Goal: Find specific page/section: Find specific page/section

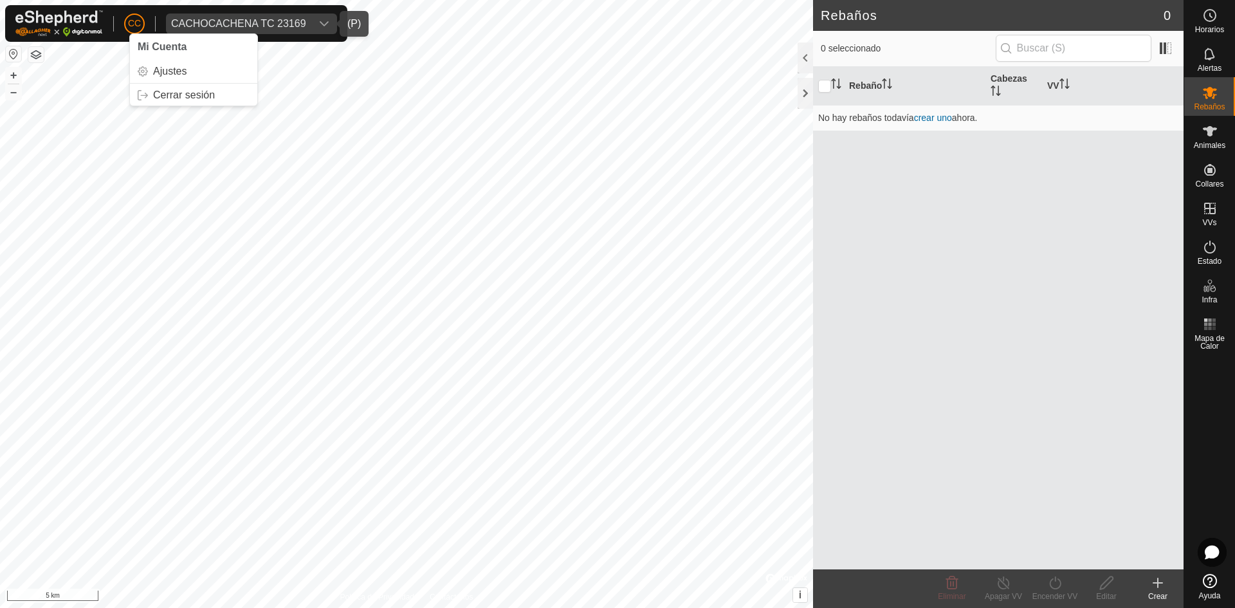
click at [252, 24] on div "CACHOCACHENA TC 23169" at bounding box center [238, 24] width 135 height 10
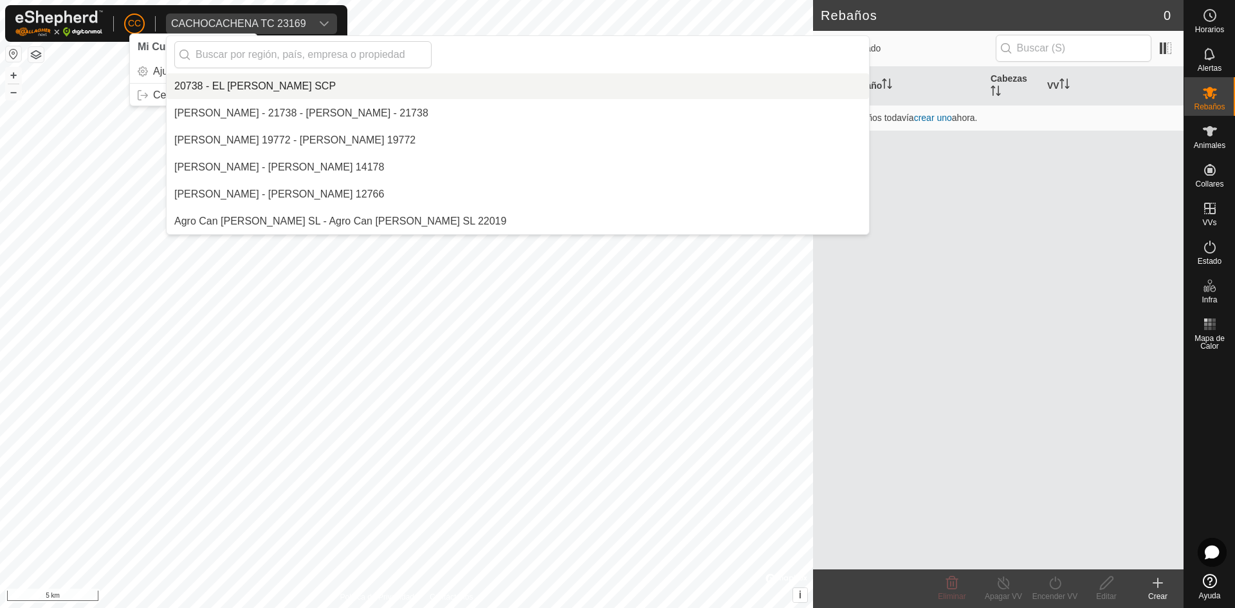
scroll to position [1621, 0]
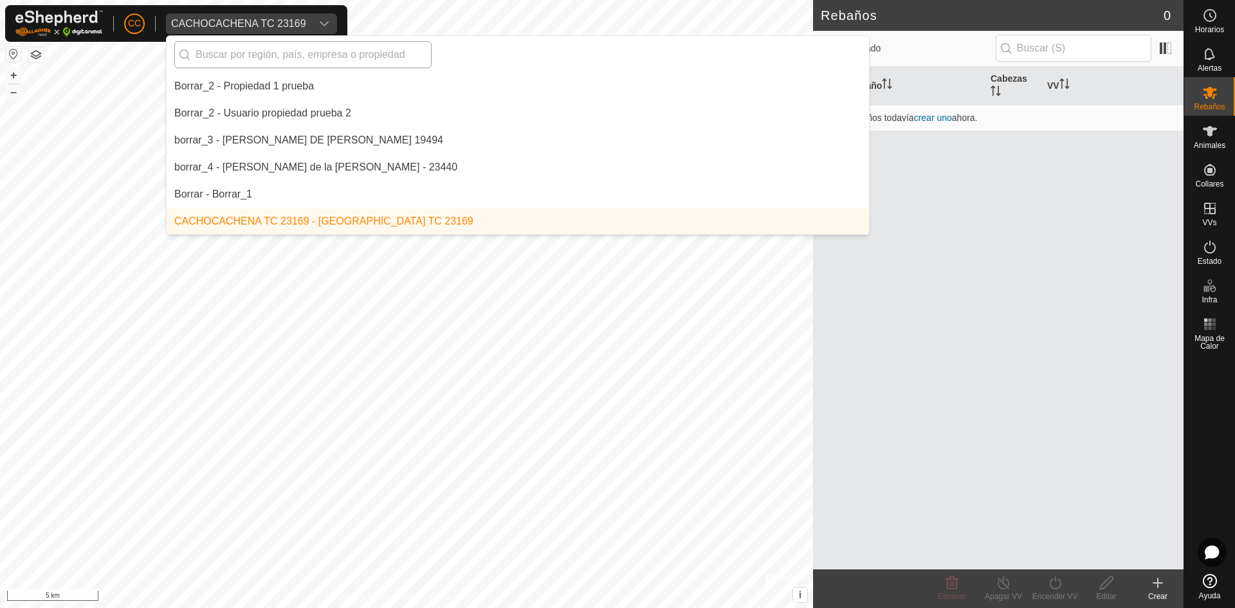
click at [257, 46] on input "text" at bounding box center [302, 54] width 257 height 27
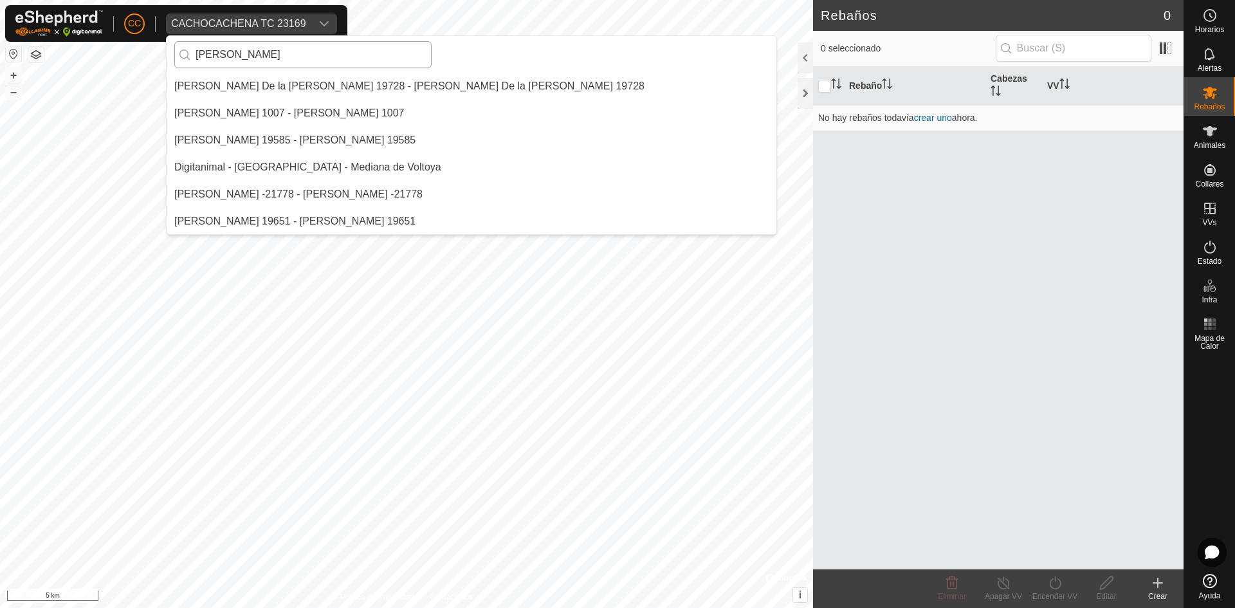
scroll to position [0, 0]
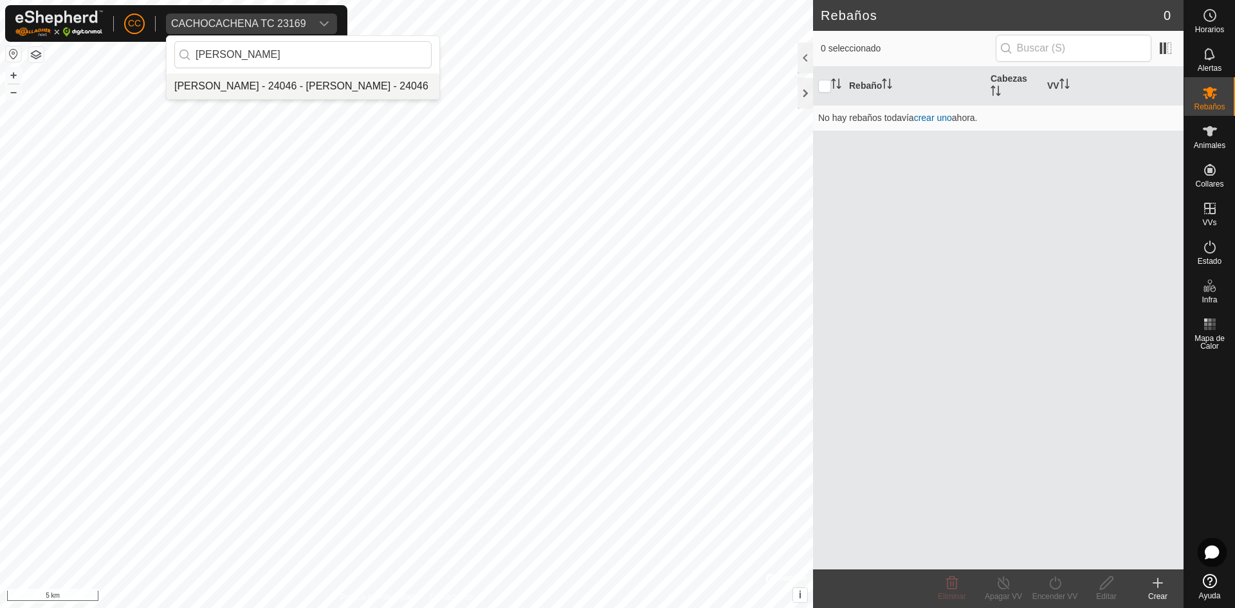
type input "[PERSON_NAME]"
click at [286, 81] on li "[PERSON_NAME] - 24046 - [PERSON_NAME] - 24046" at bounding box center [303, 86] width 273 height 26
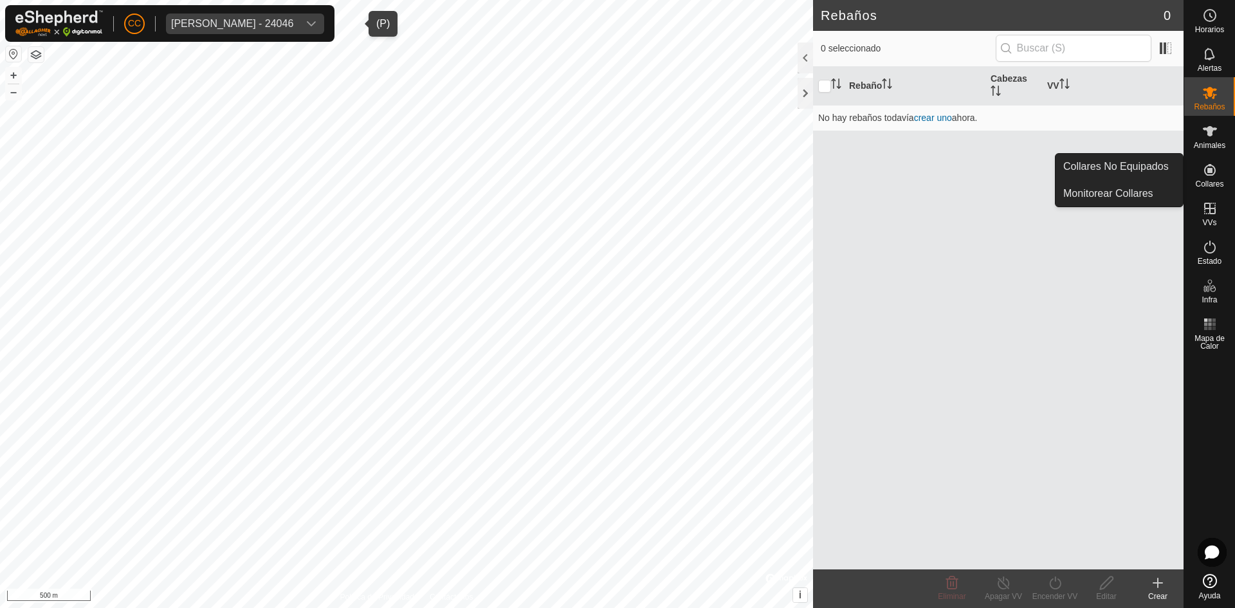
click at [1208, 181] on span "Collares" at bounding box center [1209, 184] width 28 height 8
click at [1130, 167] on link "Collares No Equipados" at bounding box center [1119, 167] width 127 height 26
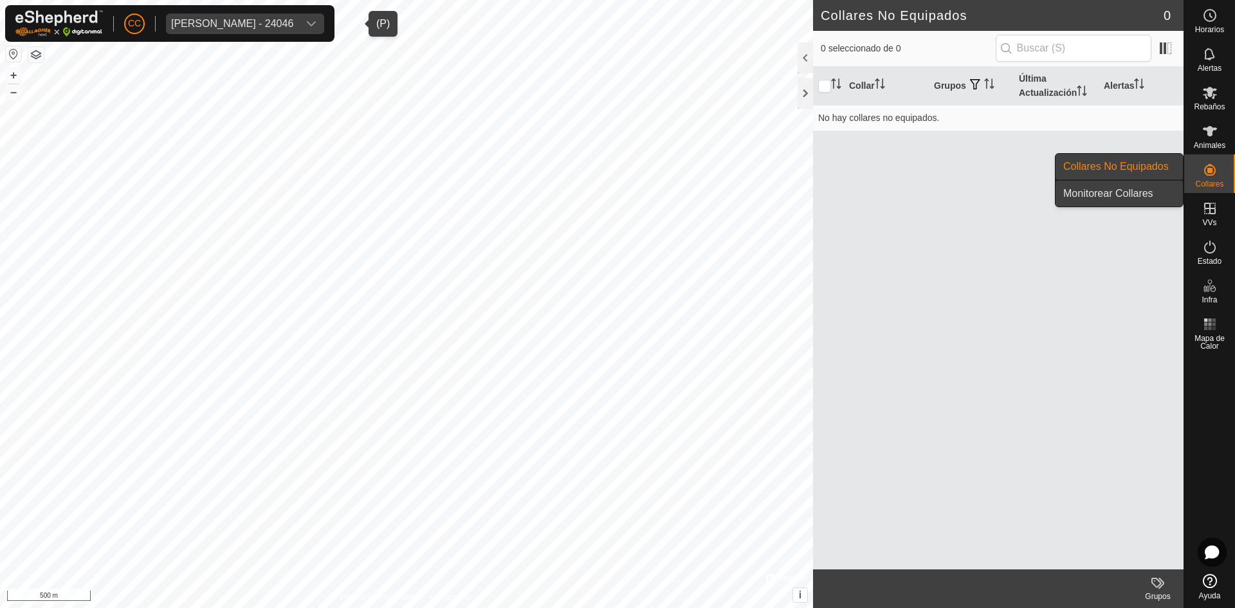
click at [1135, 190] on link "Monitorear Collares" at bounding box center [1119, 194] width 127 height 26
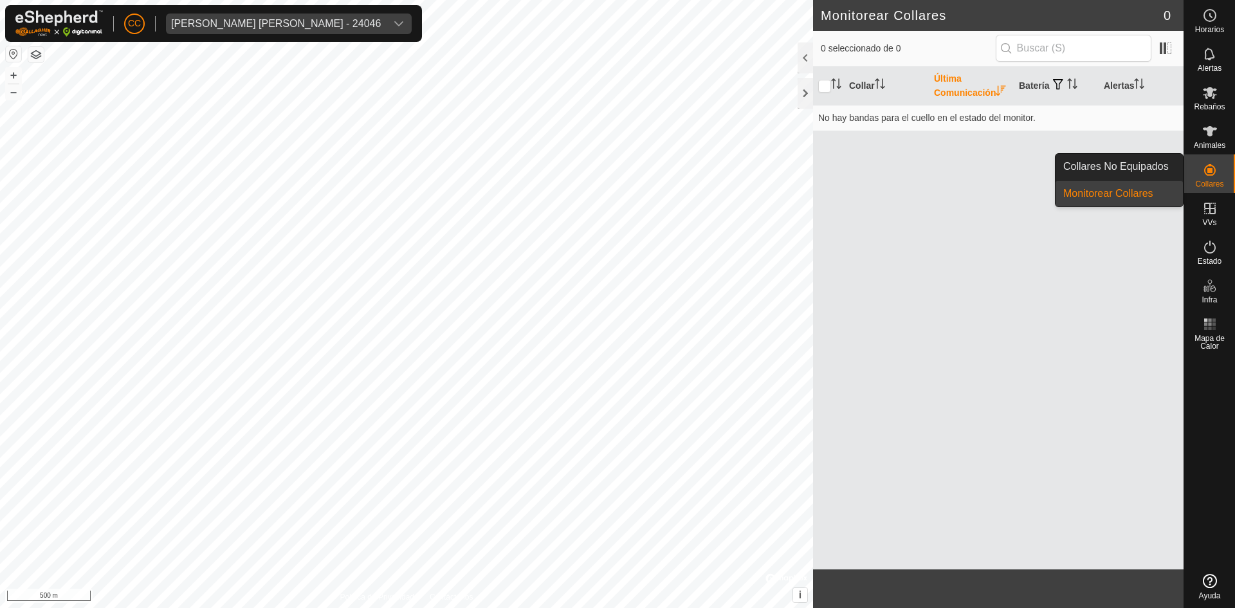
click at [1216, 176] on icon at bounding box center [1209, 169] width 15 height 15
click at [1121, 166] on link "Collares No Equipados" at bounding box center [1119, 167] width 127 height 26
